Goal: Transaction & Acquisition: Purchase product/service

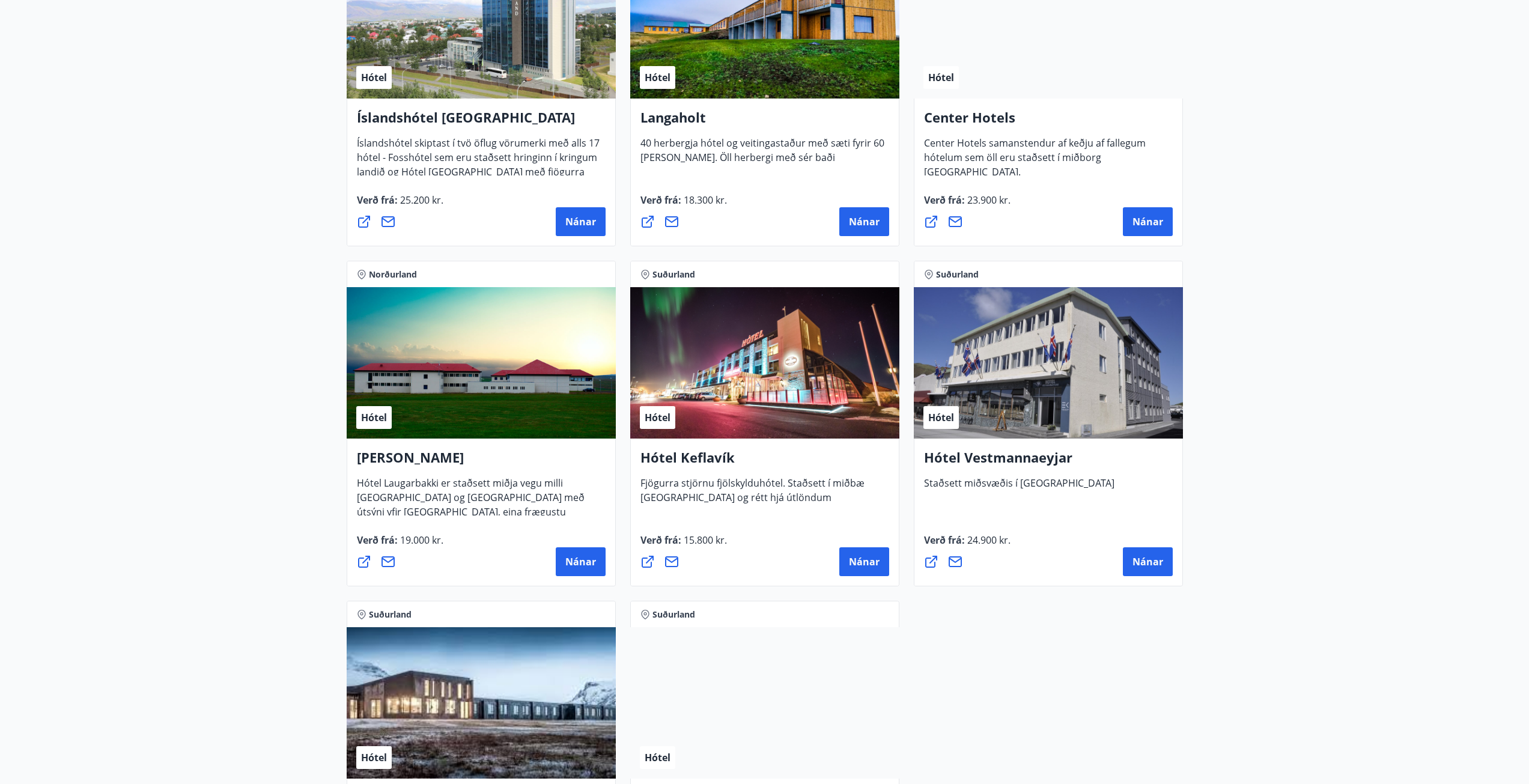
scroll to position [2690, 0]
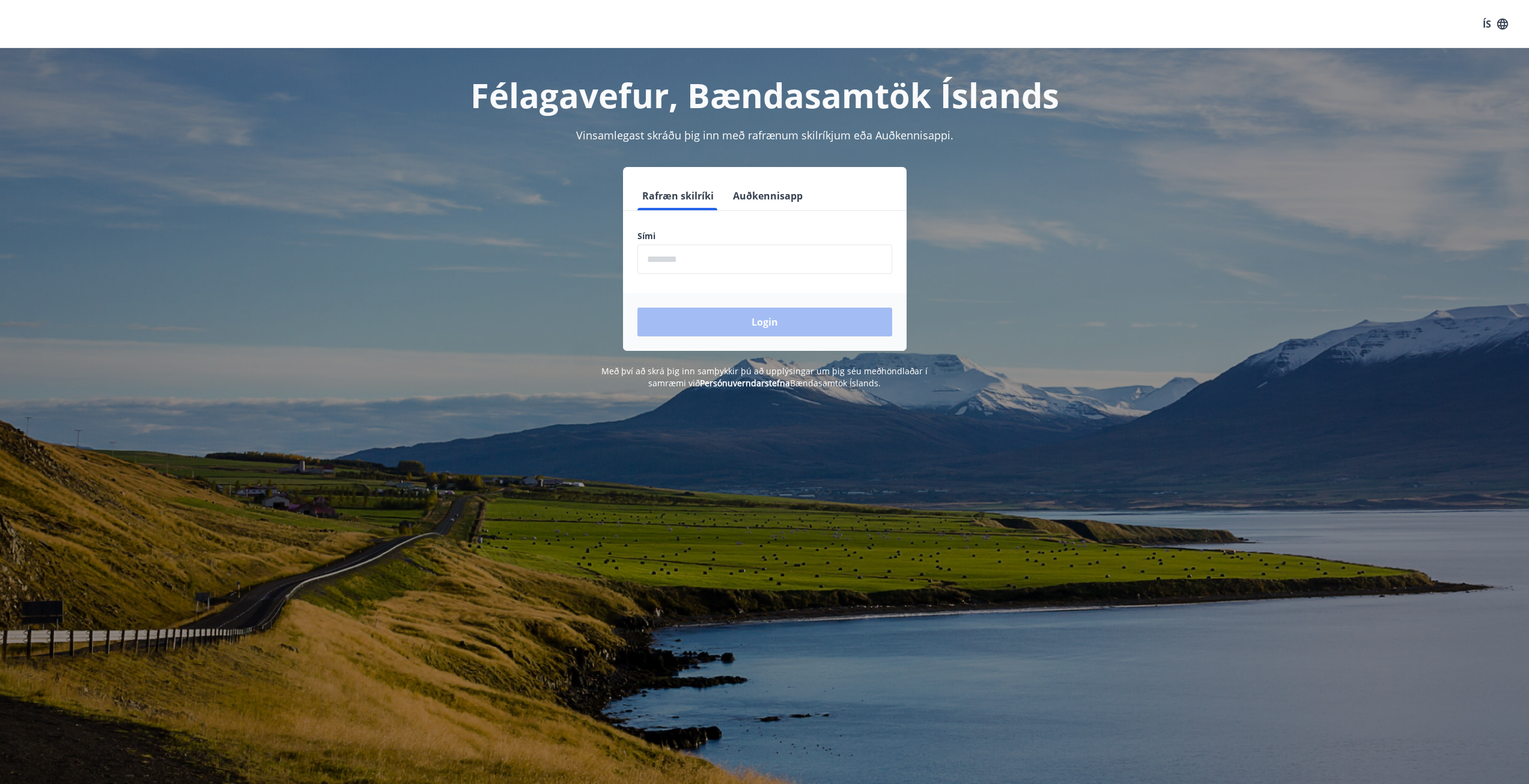
click at [687, 260] on input "phone" at bounding box center [765, 259] width 255 height 30
type input "********"
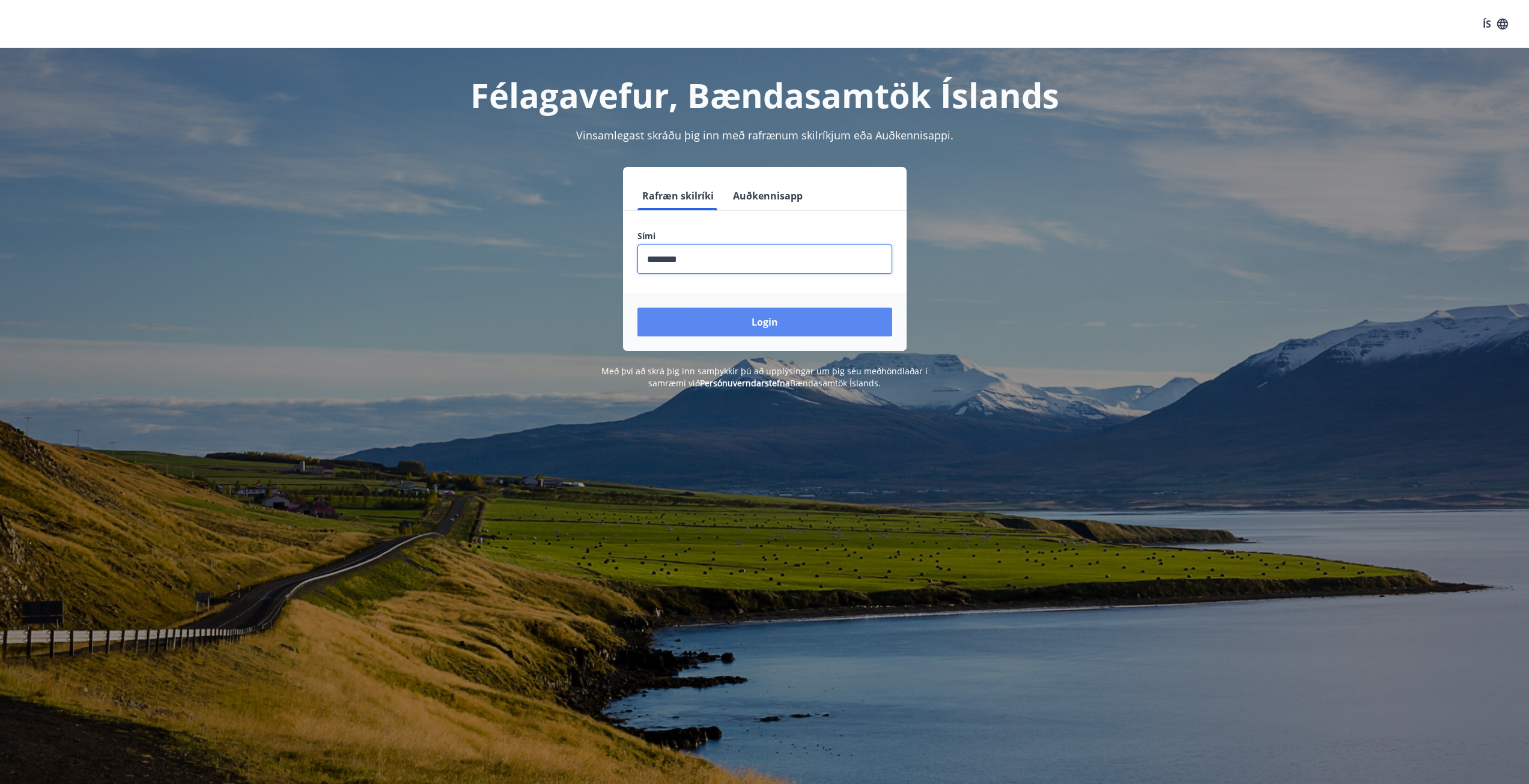
click at [733, 324] on button "Login" at bounding box center [765, 322] width 255 height 29
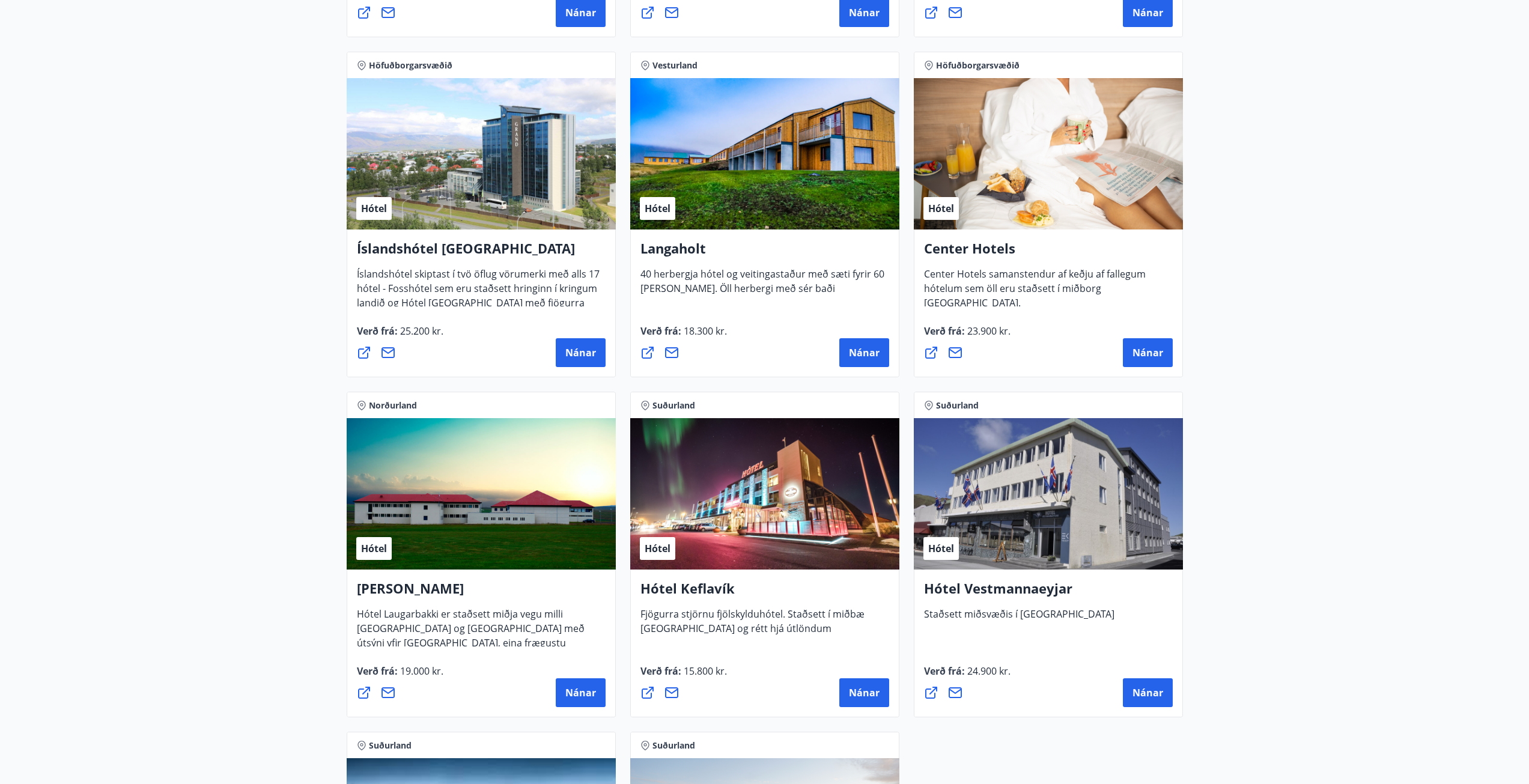
scroll to position [2703, 0]
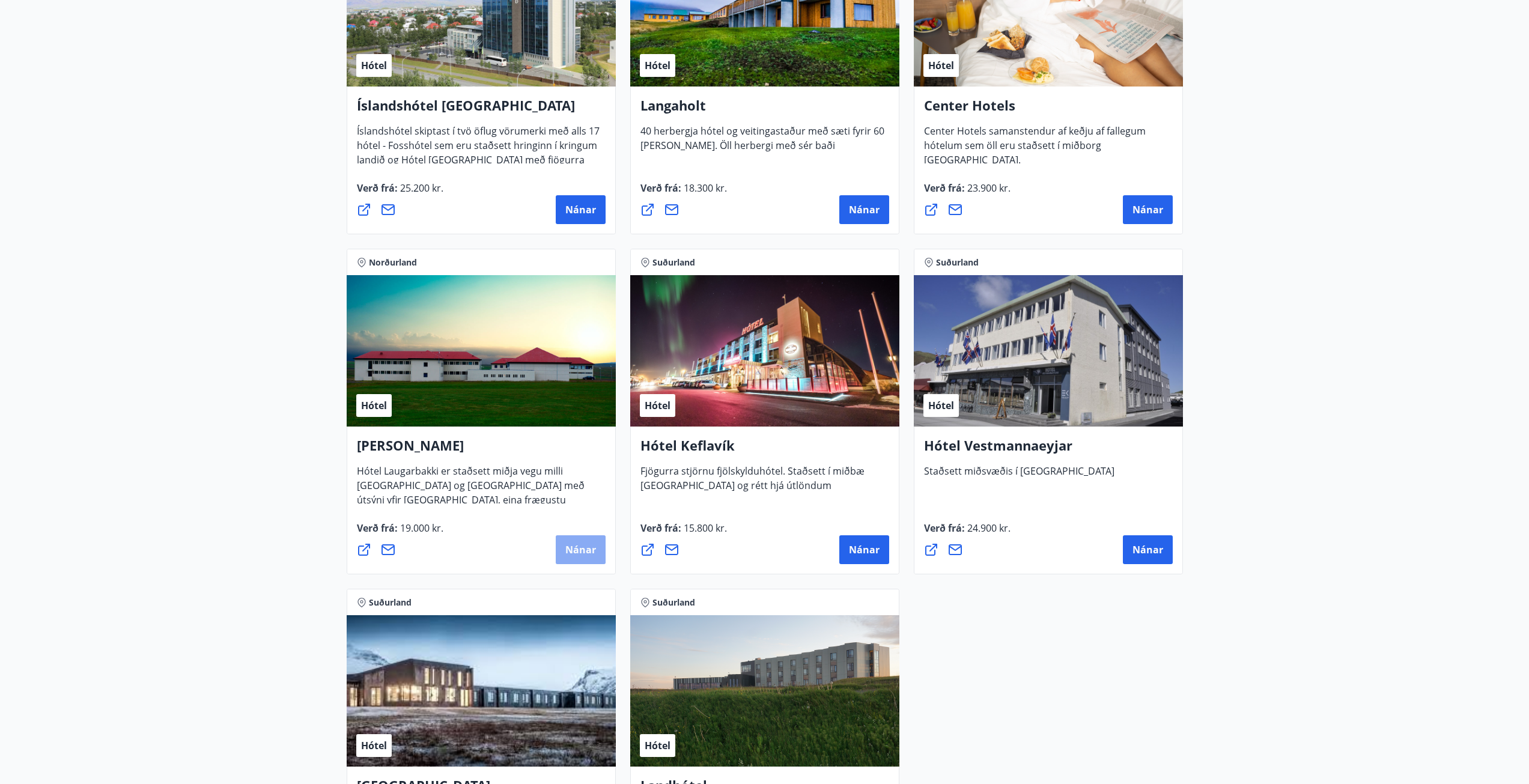
click at [593, 556] on span "Nánar" at bounding box center [581, 549] width 31 height 13
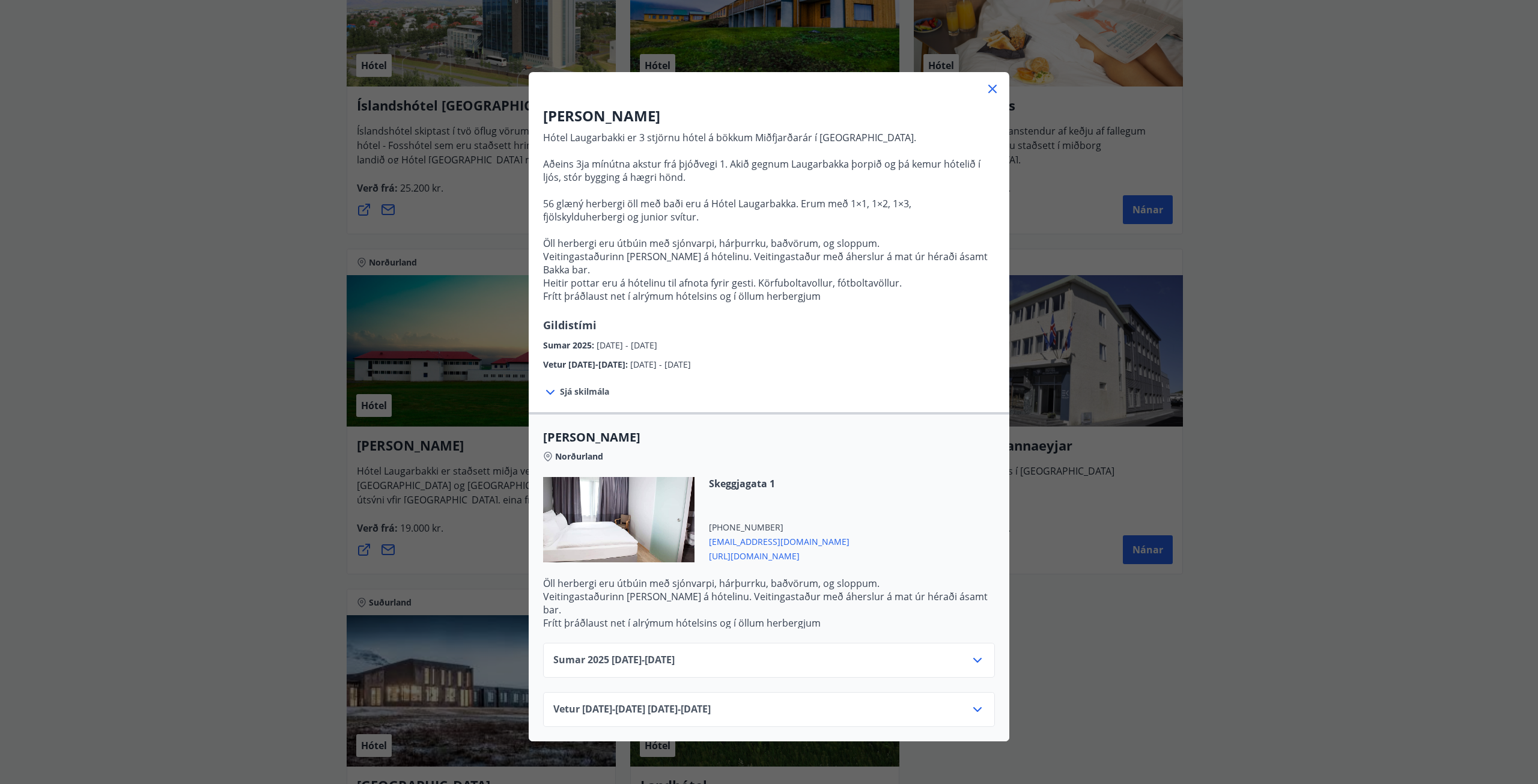
click at [991, 84] on icon at bounding box center [992, 89] width 14 height 14
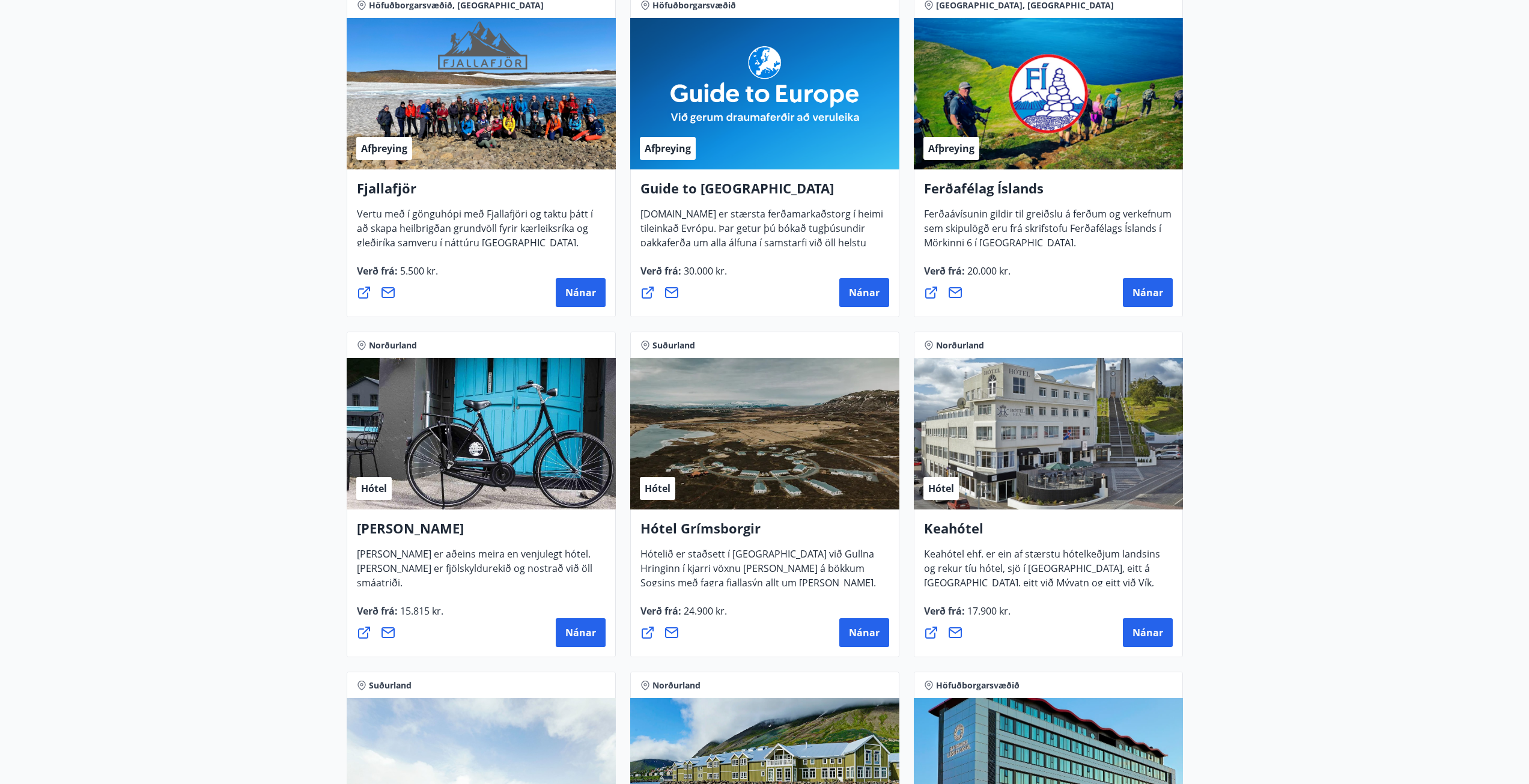
scroll to position [0, 0]
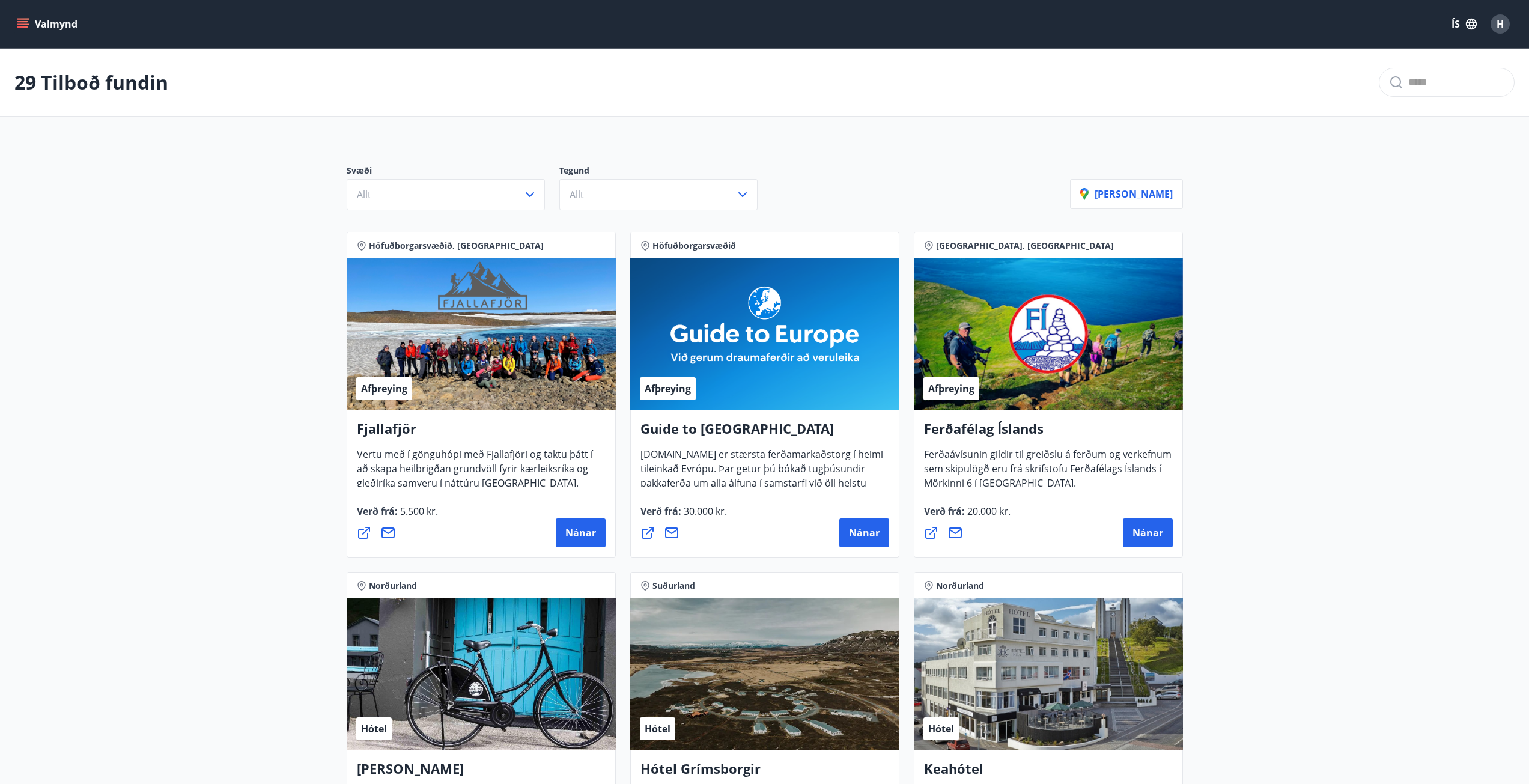
click at [19, 28] on icon "menu" at bounding box center [23, 27] width 11 height 1
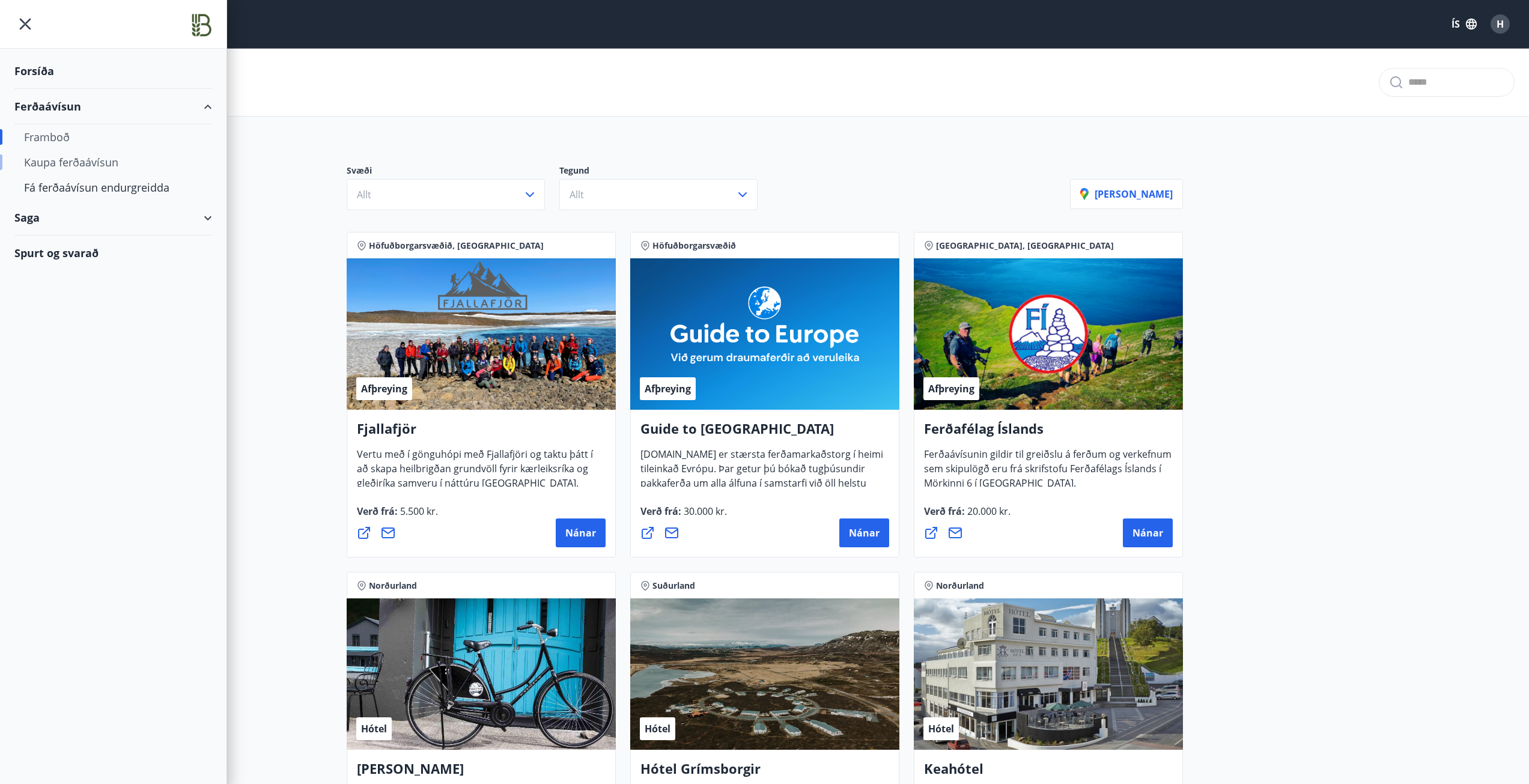
click at [63, 164] on div "Kaupa ferðaávísun" at bounding box center [113, 162] width 179 height 25
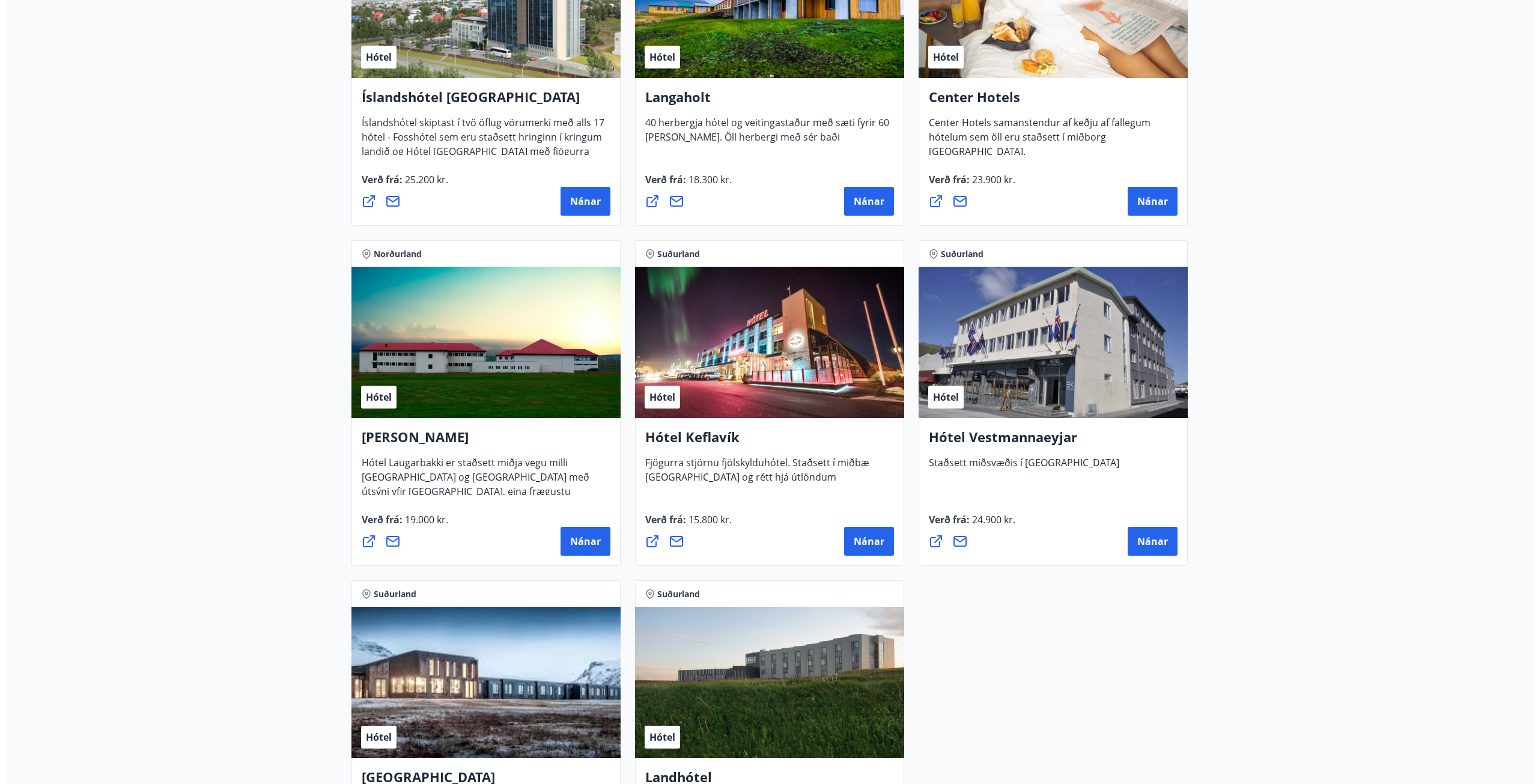
scroll to position [2823, 0]
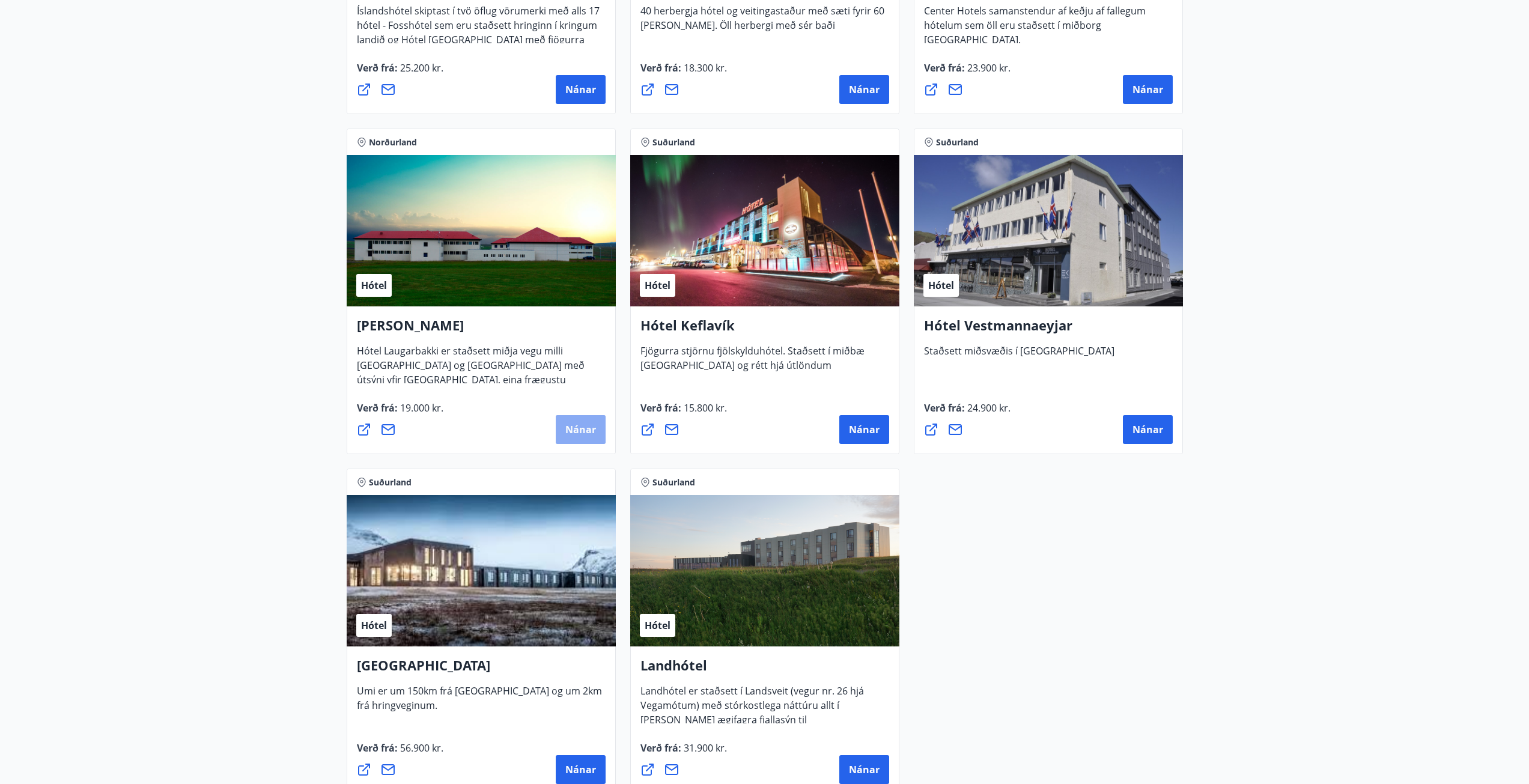
click at [567, 435] on span "Nánar" at bounding box center [581, 429] width 31 height 13
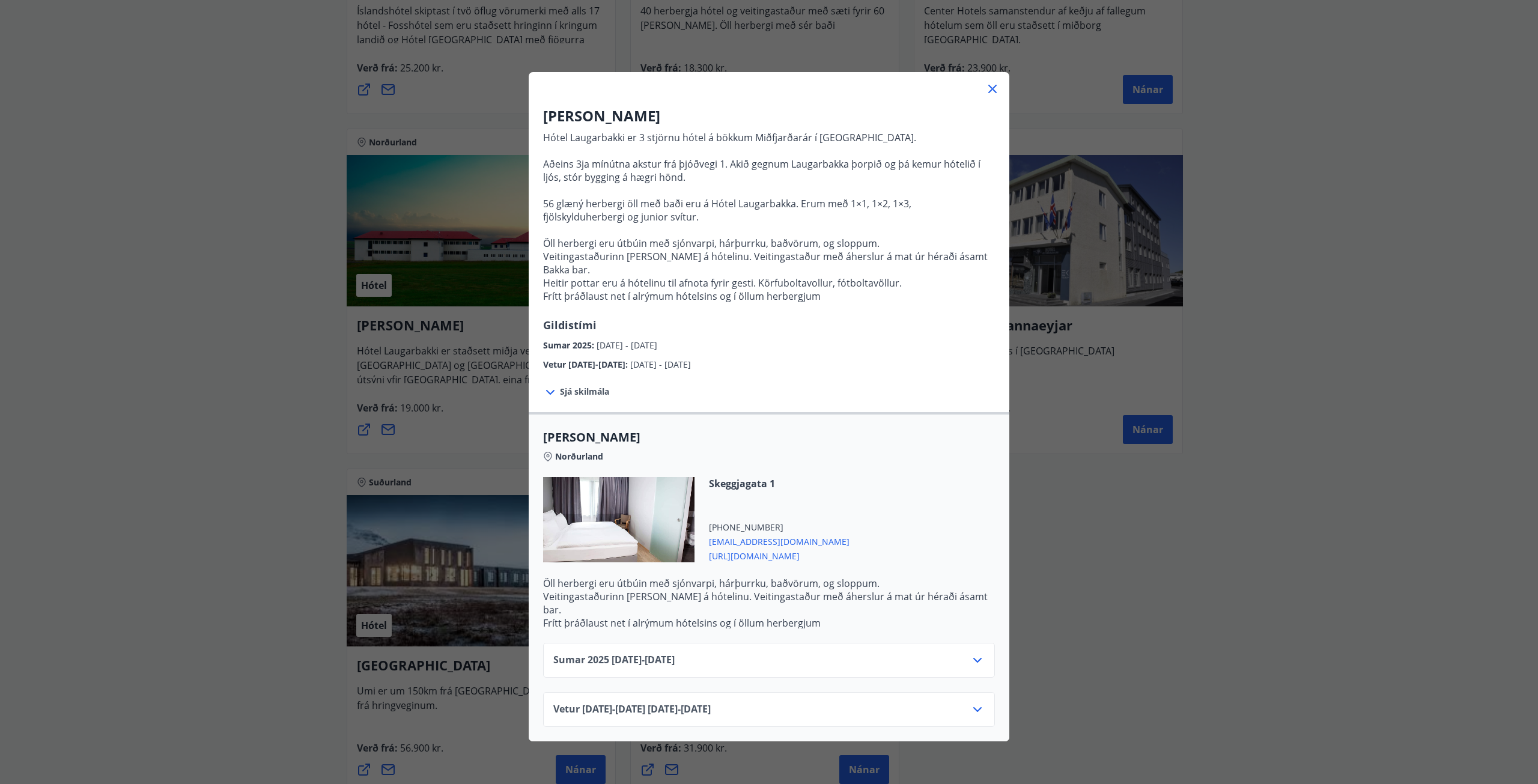
click at [971, 653] on icon at bounding box center [978, 660] width 14 height 14
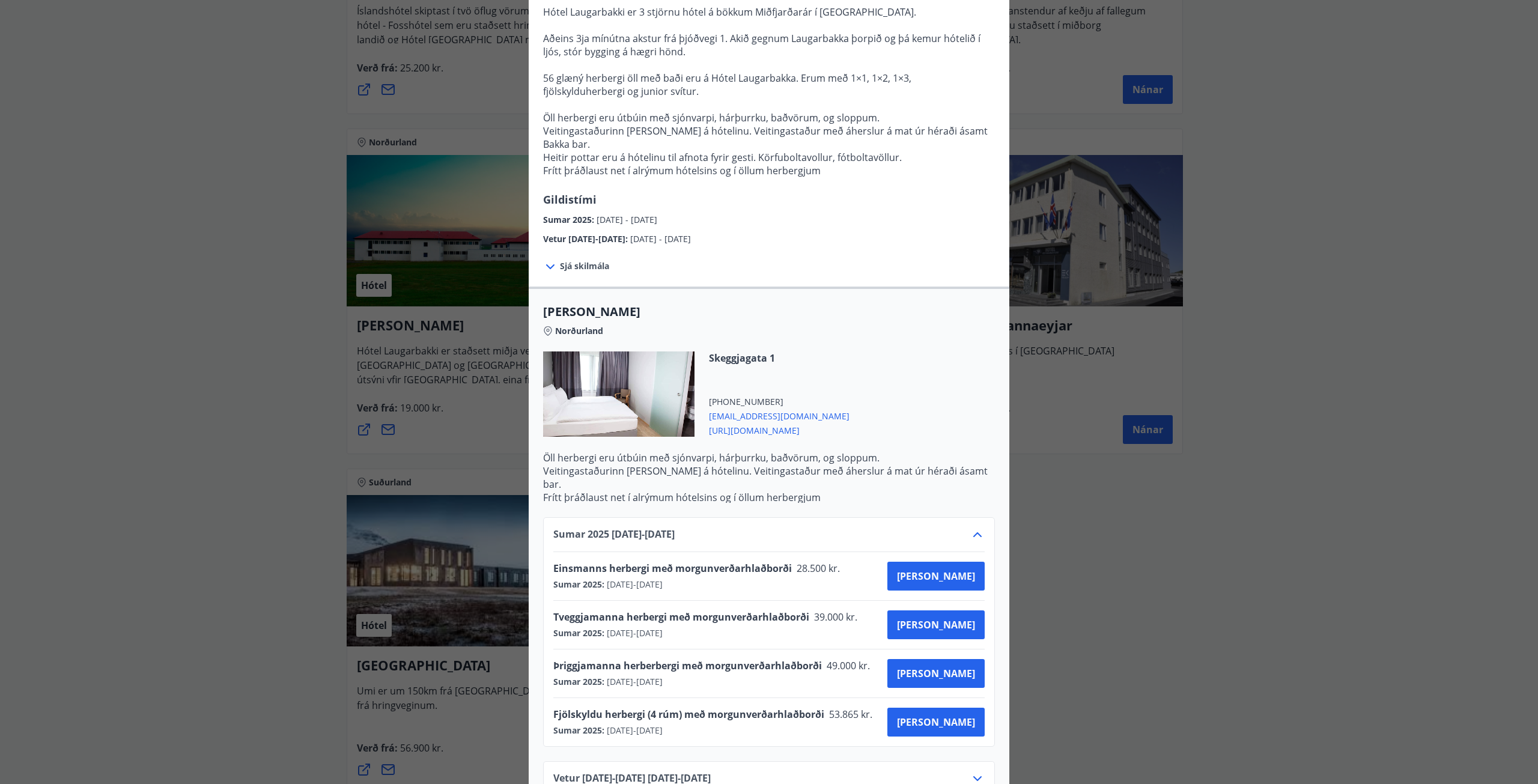
scroll to position [136, 0]
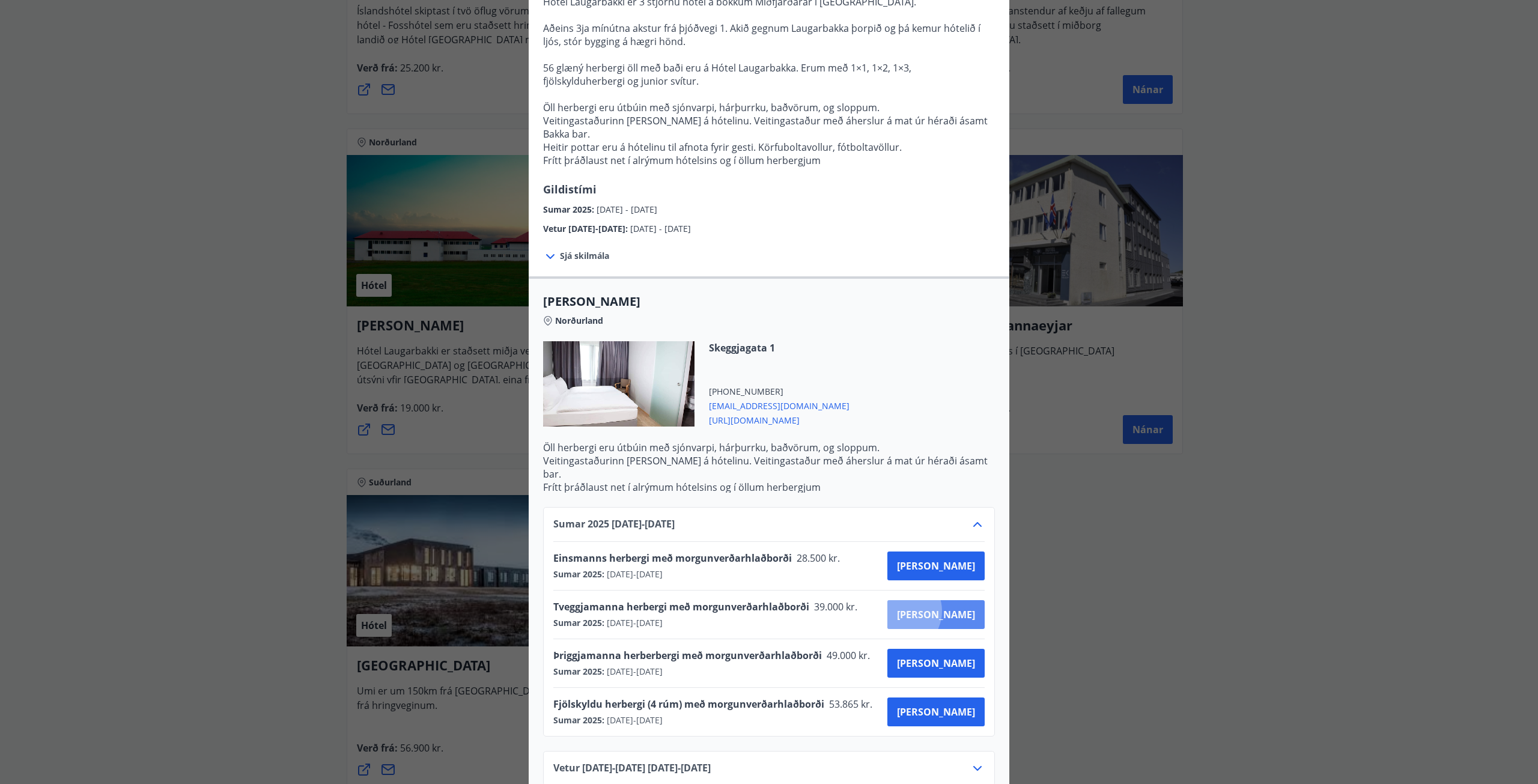
click at [942, 608] on span "[PERSON_NAME]" at bounding box center [936, 614] width 78 height 13
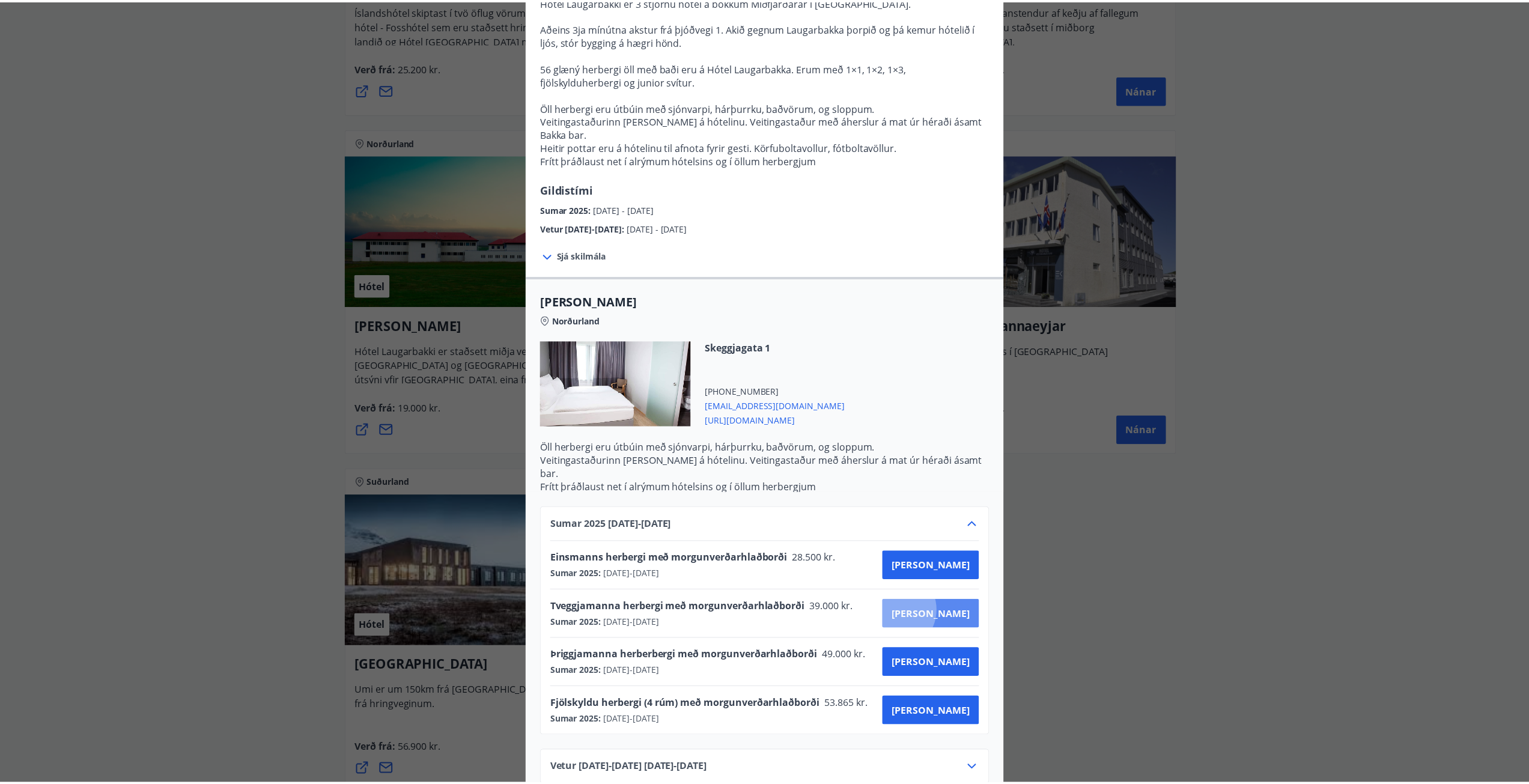
scroll to position [2, 0]
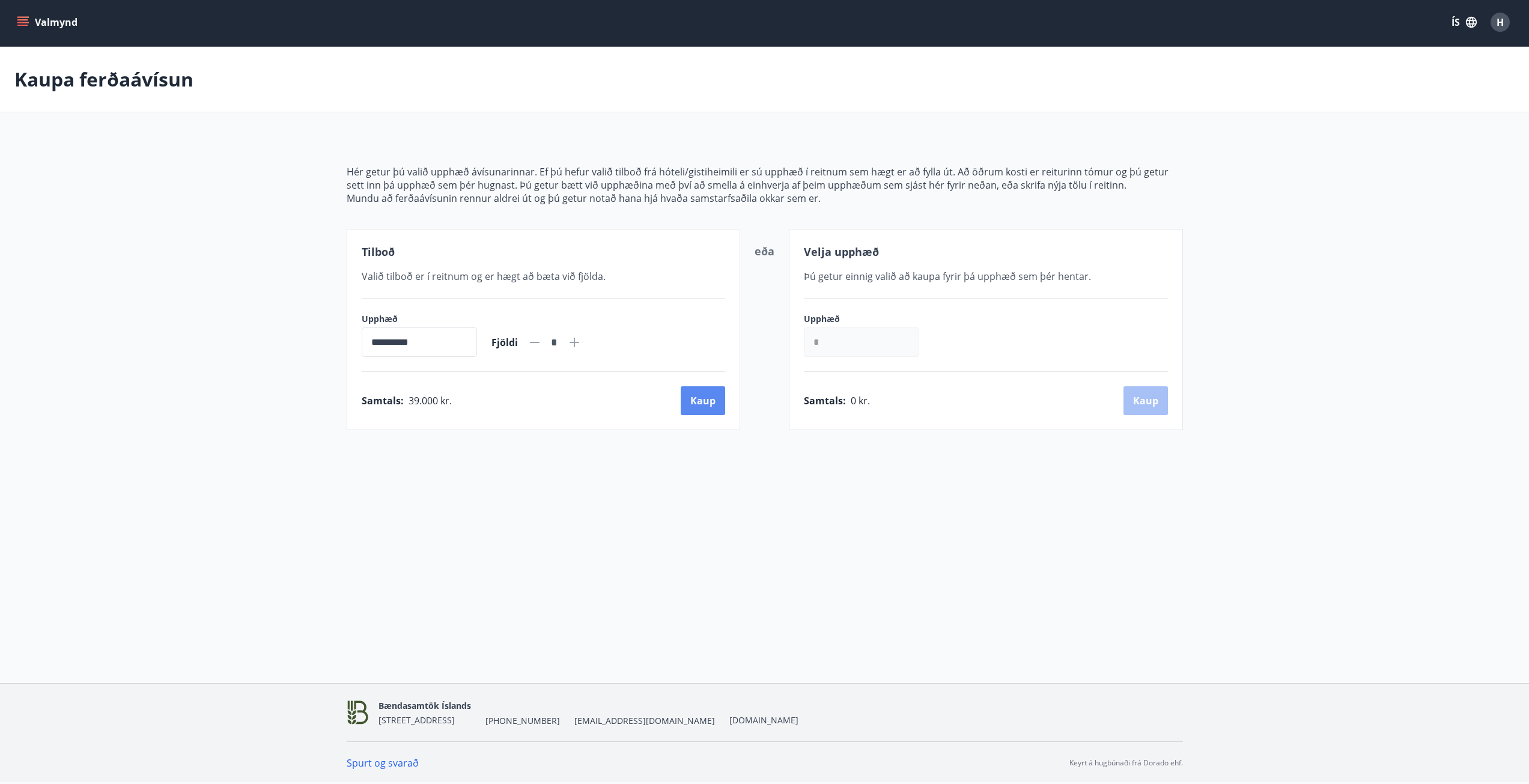
click at [694, 401] on button "Kaup" at bounding box center [703, 400] width 44 height 29
